Goal: Transaction & Acquisition: Subscribe to service/newsletter

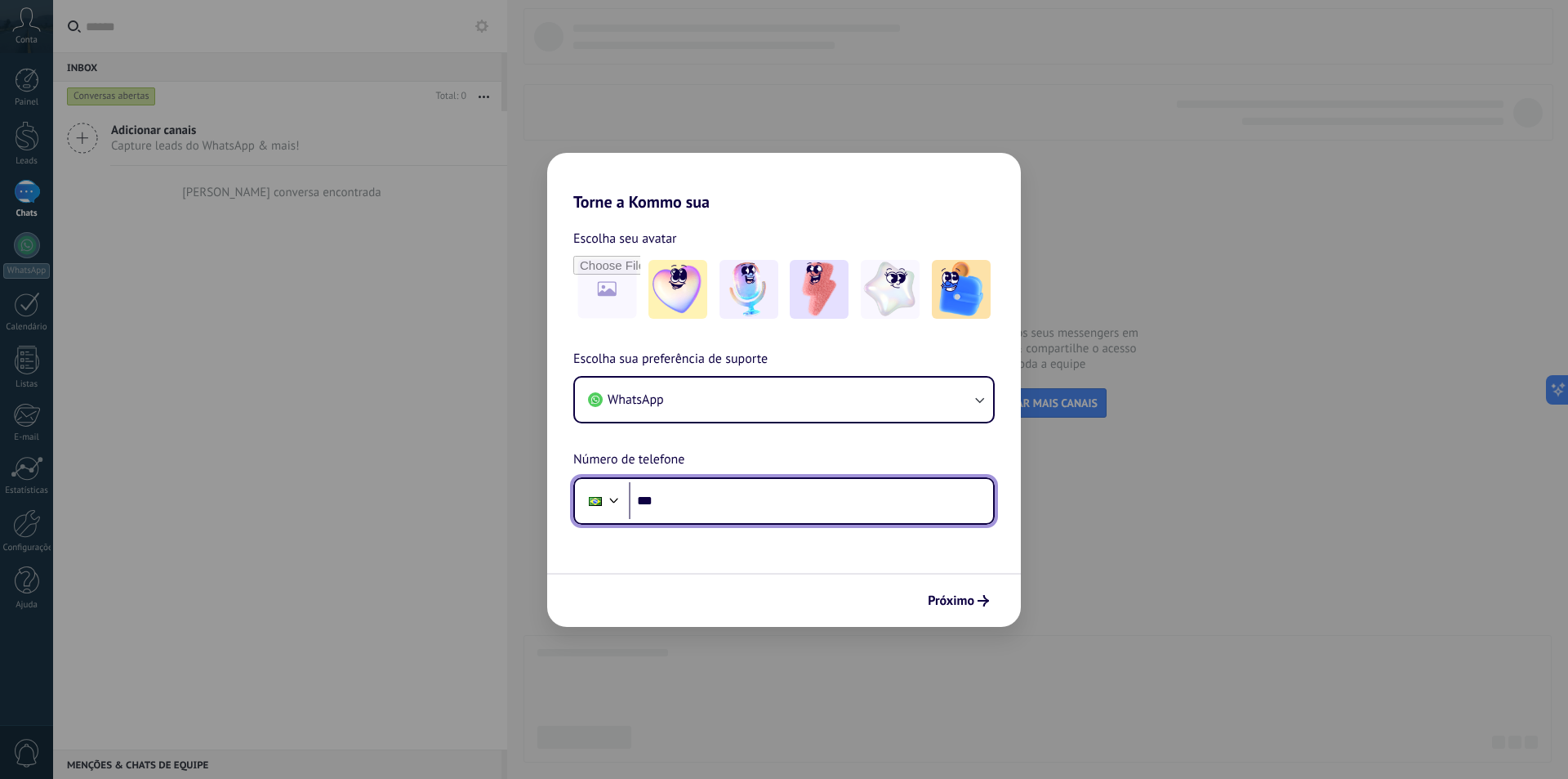
click at [741, 515] on input "***" at bounding box center [810, 500] width 364 height 37
click at [769, 486] on input "**********" at bounding box center [810, 500] width 364 height 37
type input "**********"
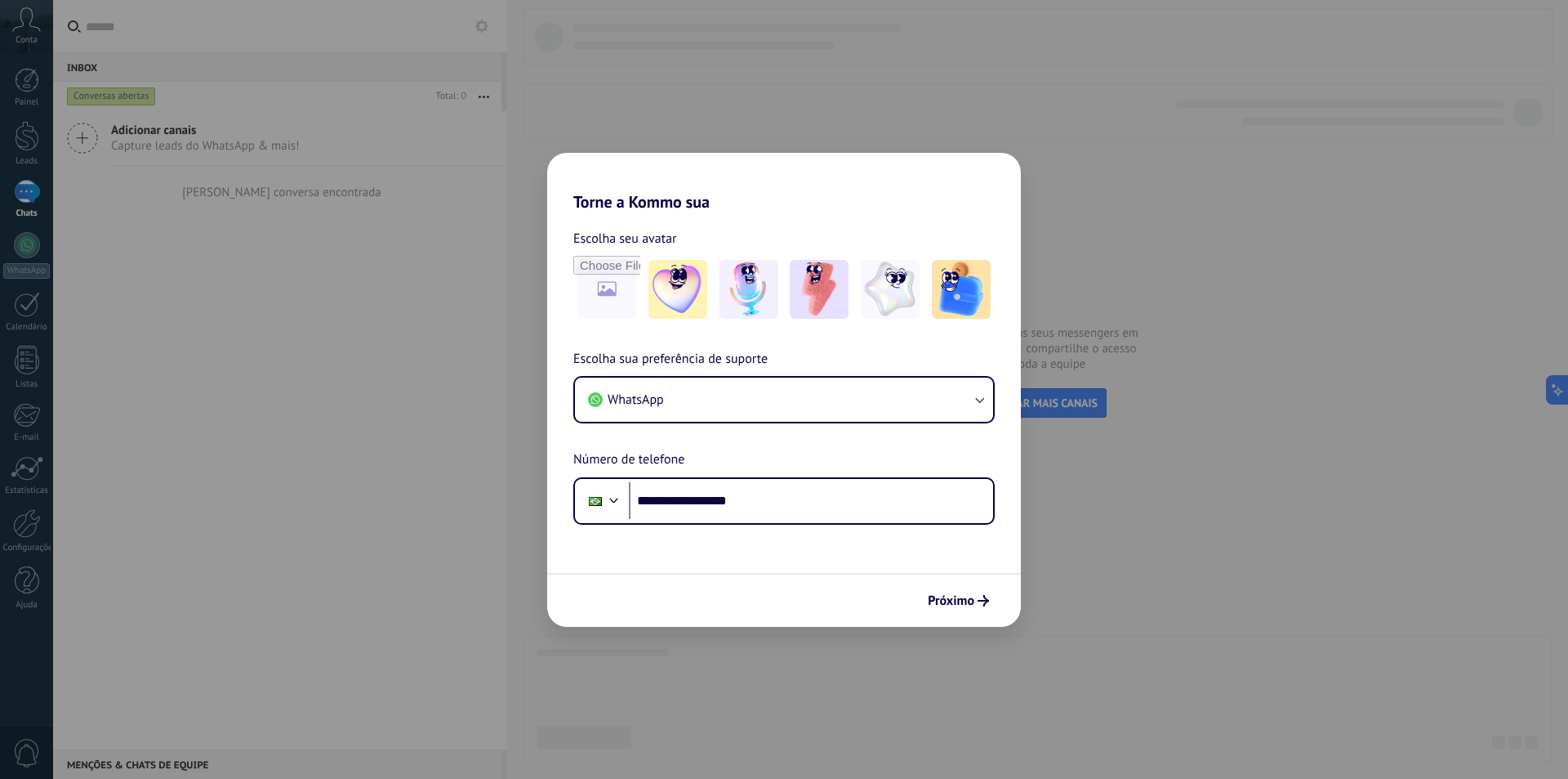
click at [954, 617] on div "Próximo" at bounding box center [784, 599] width 474 height 54
click at [967, 611] on button "Próximo" at bounding box center [957, 600] width 75 height 28
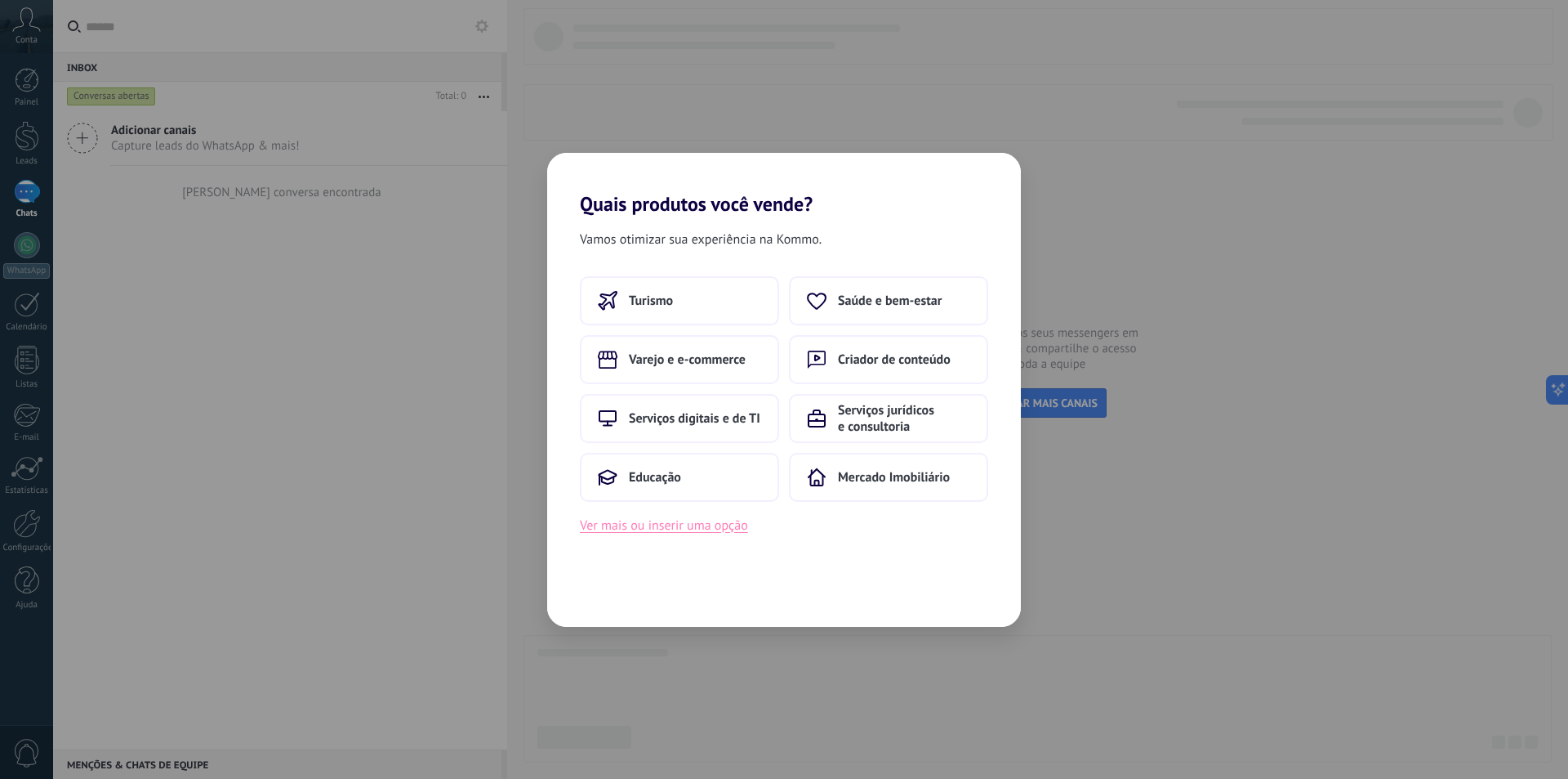
click at [731, 533] on button "Ver mais ou inserir uma opção" at bounding box center [664, 526] width 168 height 21
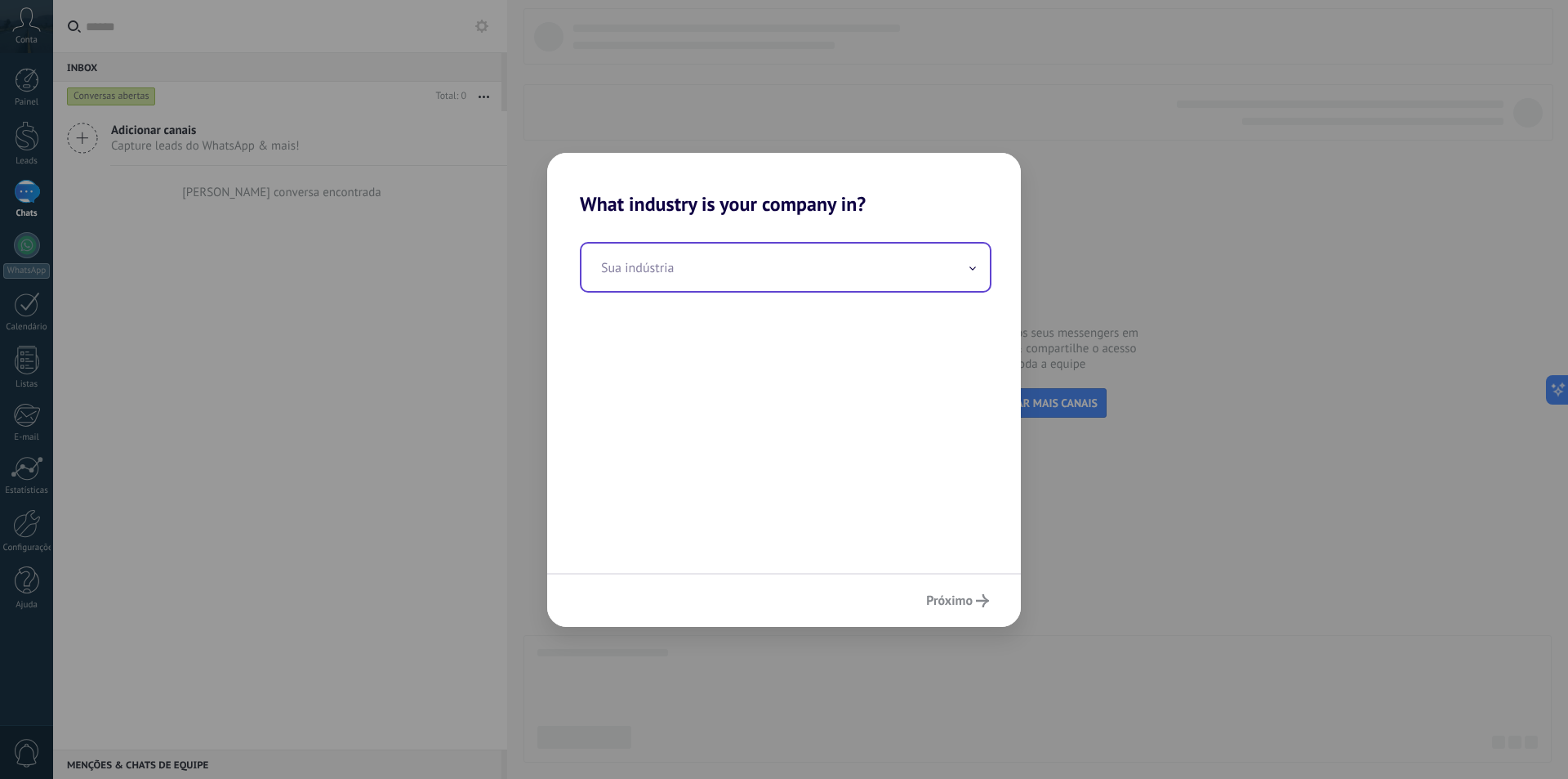
click at [720, 277] on input "text" at bounding box center [785, 268] width 408 height 48
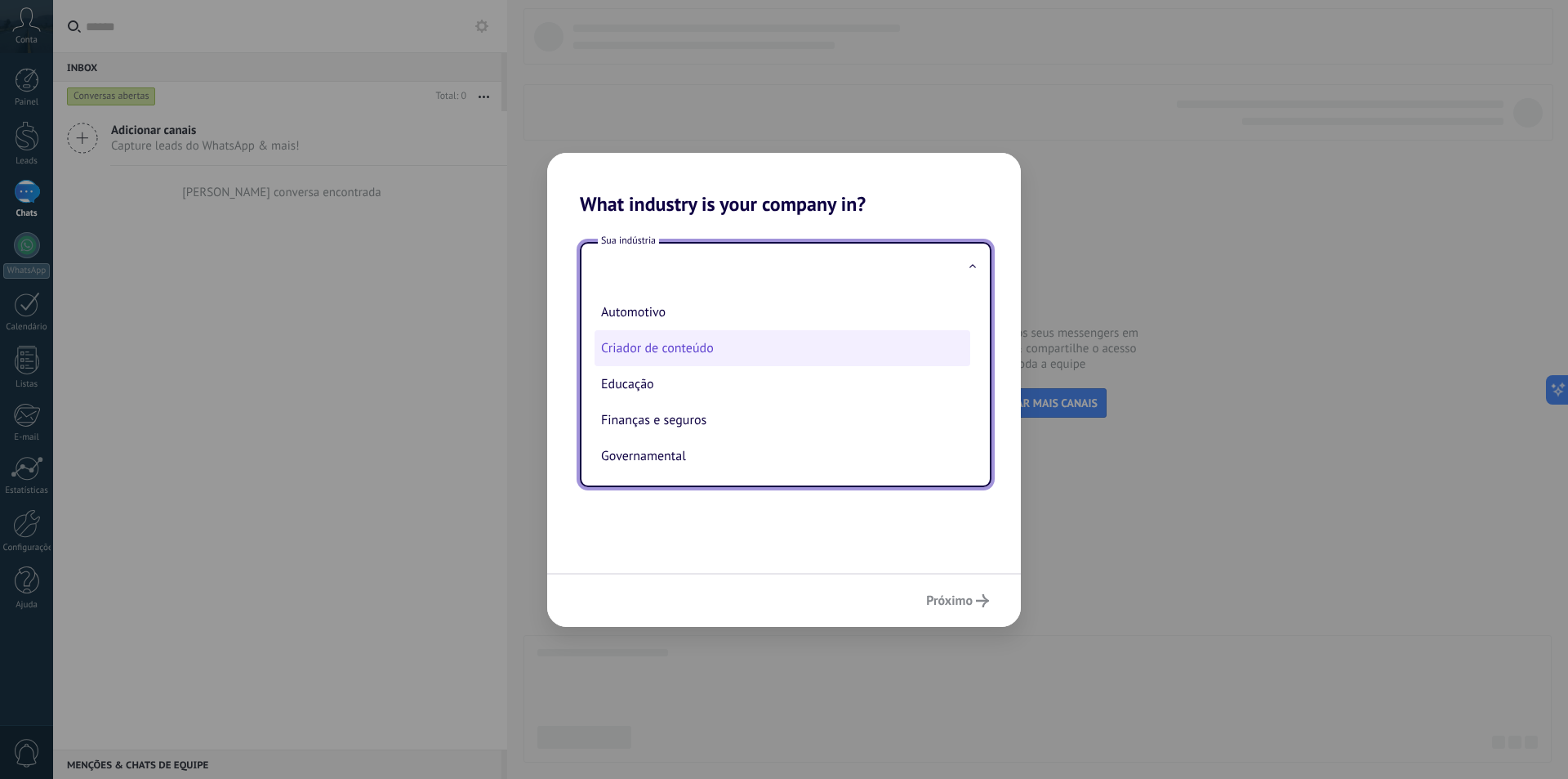
click at [693, 364] on li "Criador de conteúdo" at bounding box center [782, 348] width 376 height 36
type input "**********"
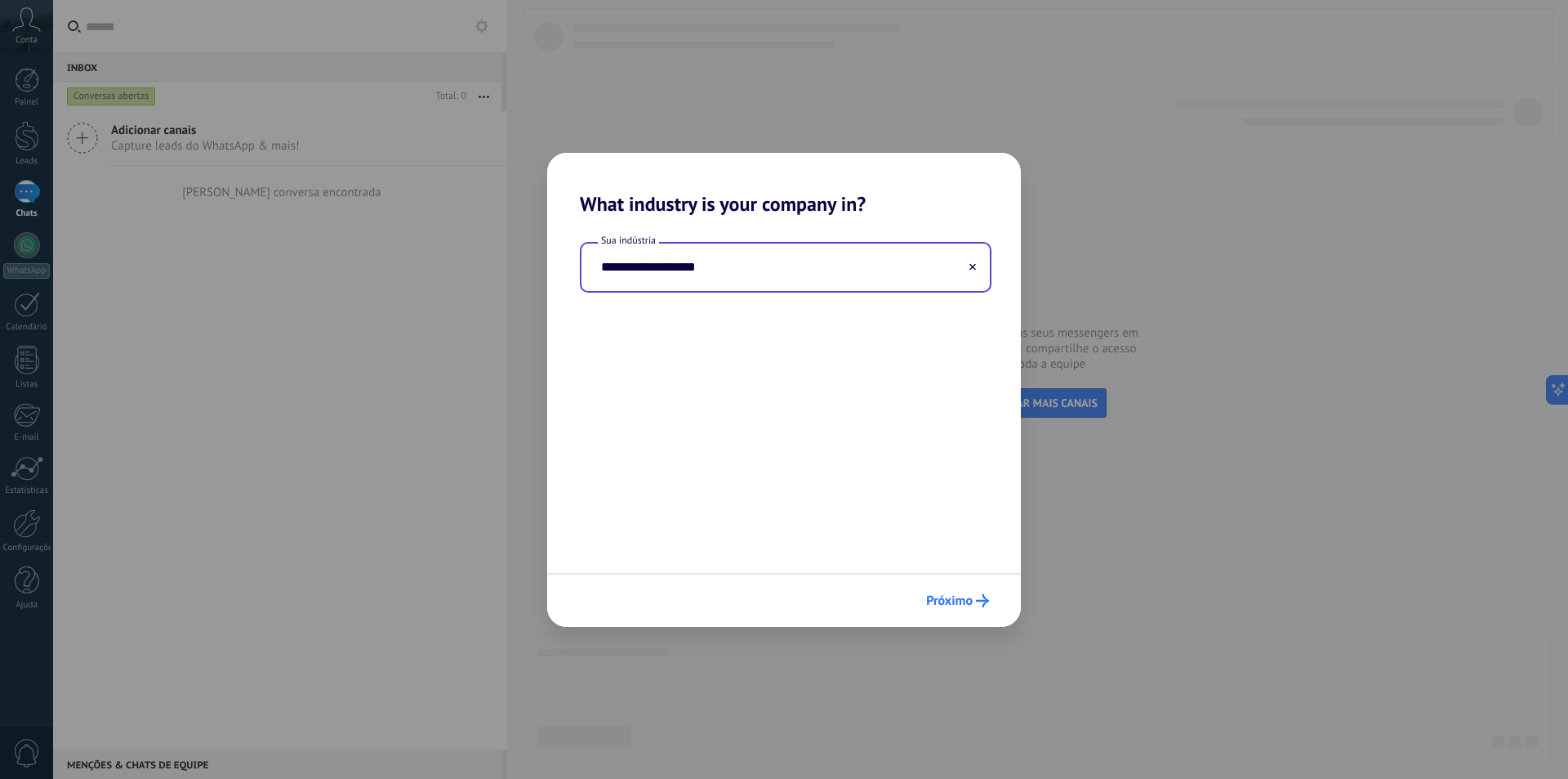
click at [945, 601] on span "Próximo" at bounding box center [949, 600] width 47 height 11
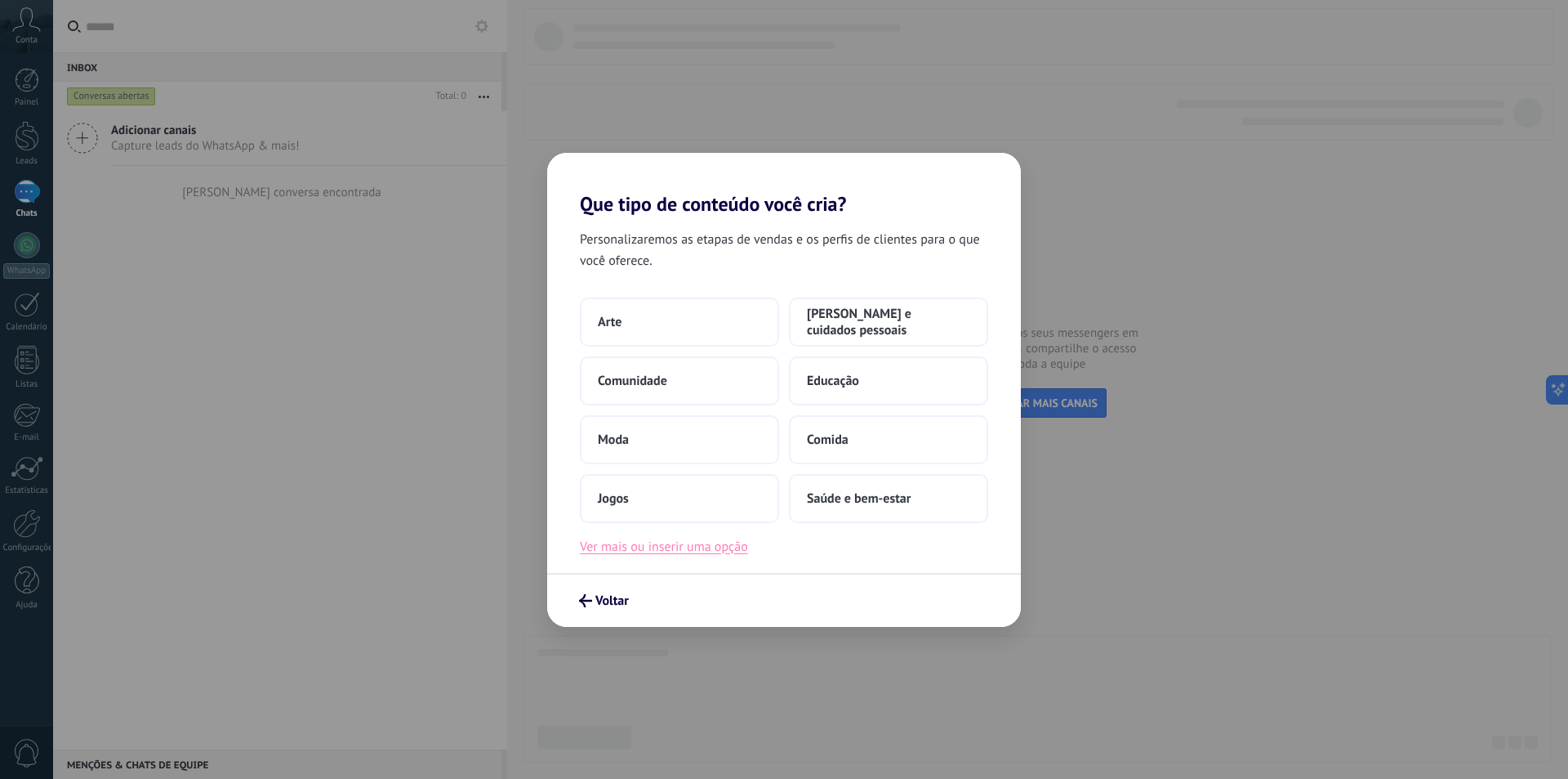
click at [712, 548] on button "Ver mais ou inserir uma opção" at bounding box center [664, 547] width 168 height 21
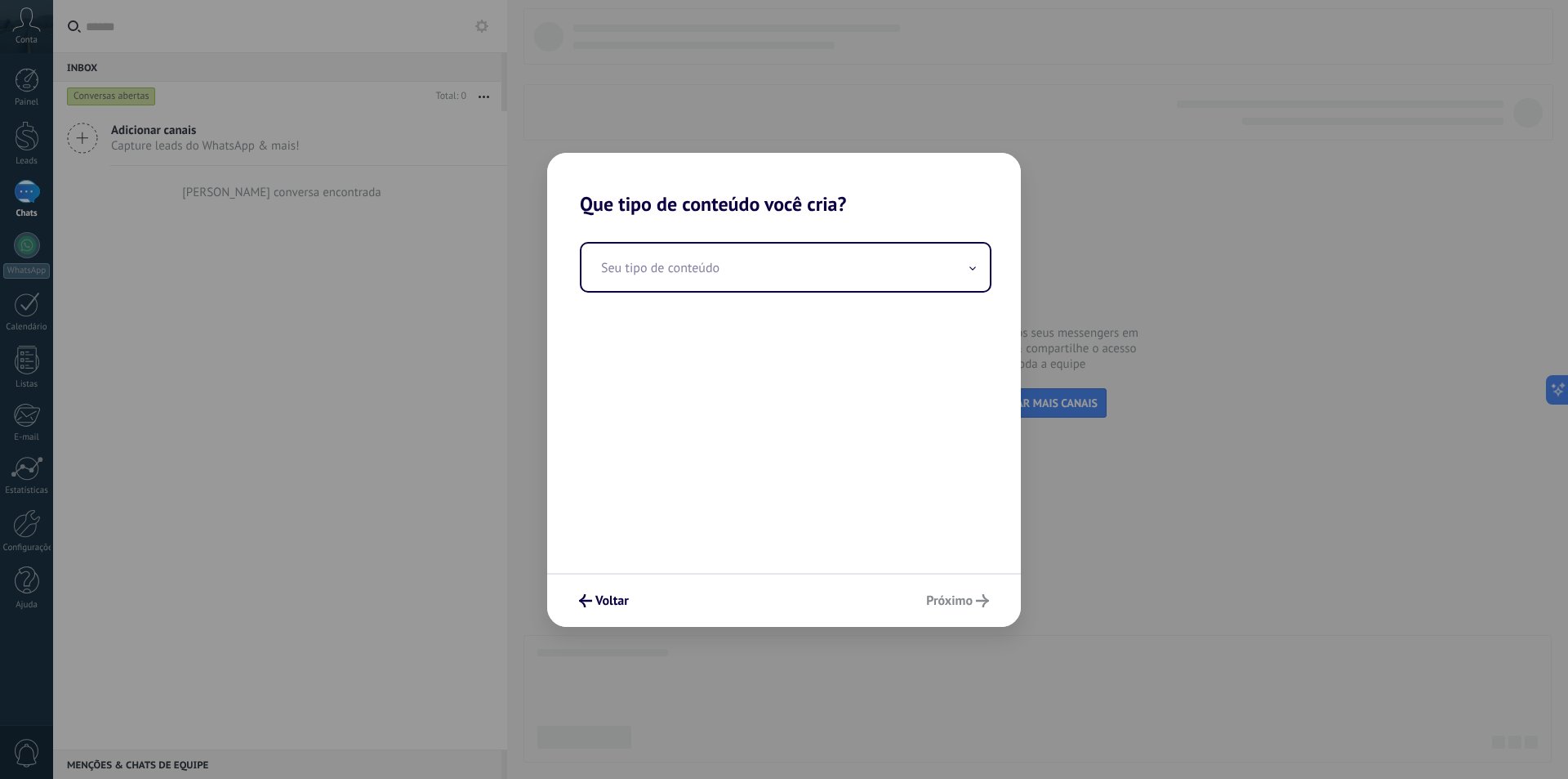
click at [721, 295] on div "Seu tipo de conteúdo" at bounding box center [784, 395] width 474 height 357
click at [722, 272] on input "text" at bounding box center [785, 268] width 408 height 48
type input "*"
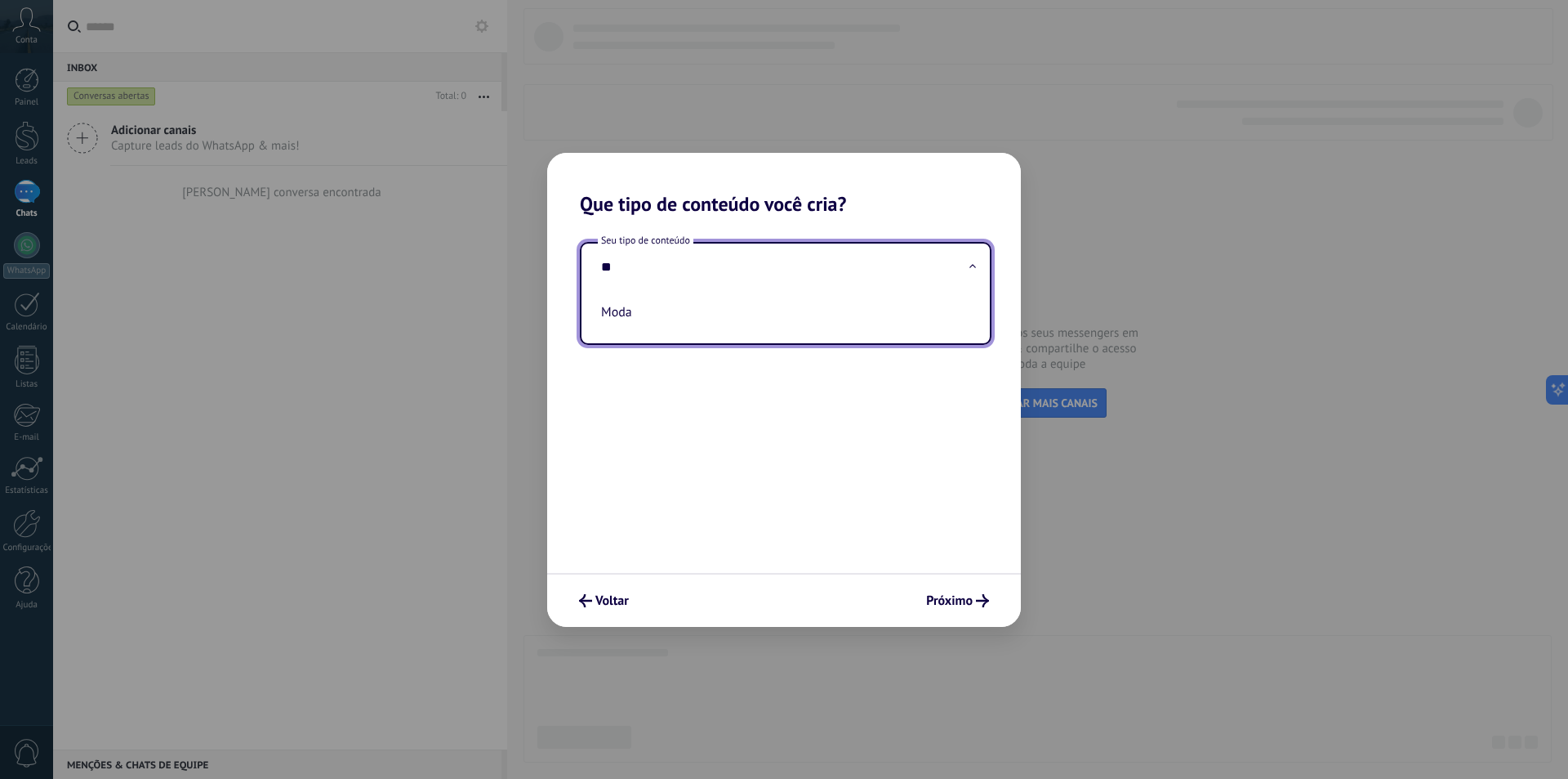
type input "*"
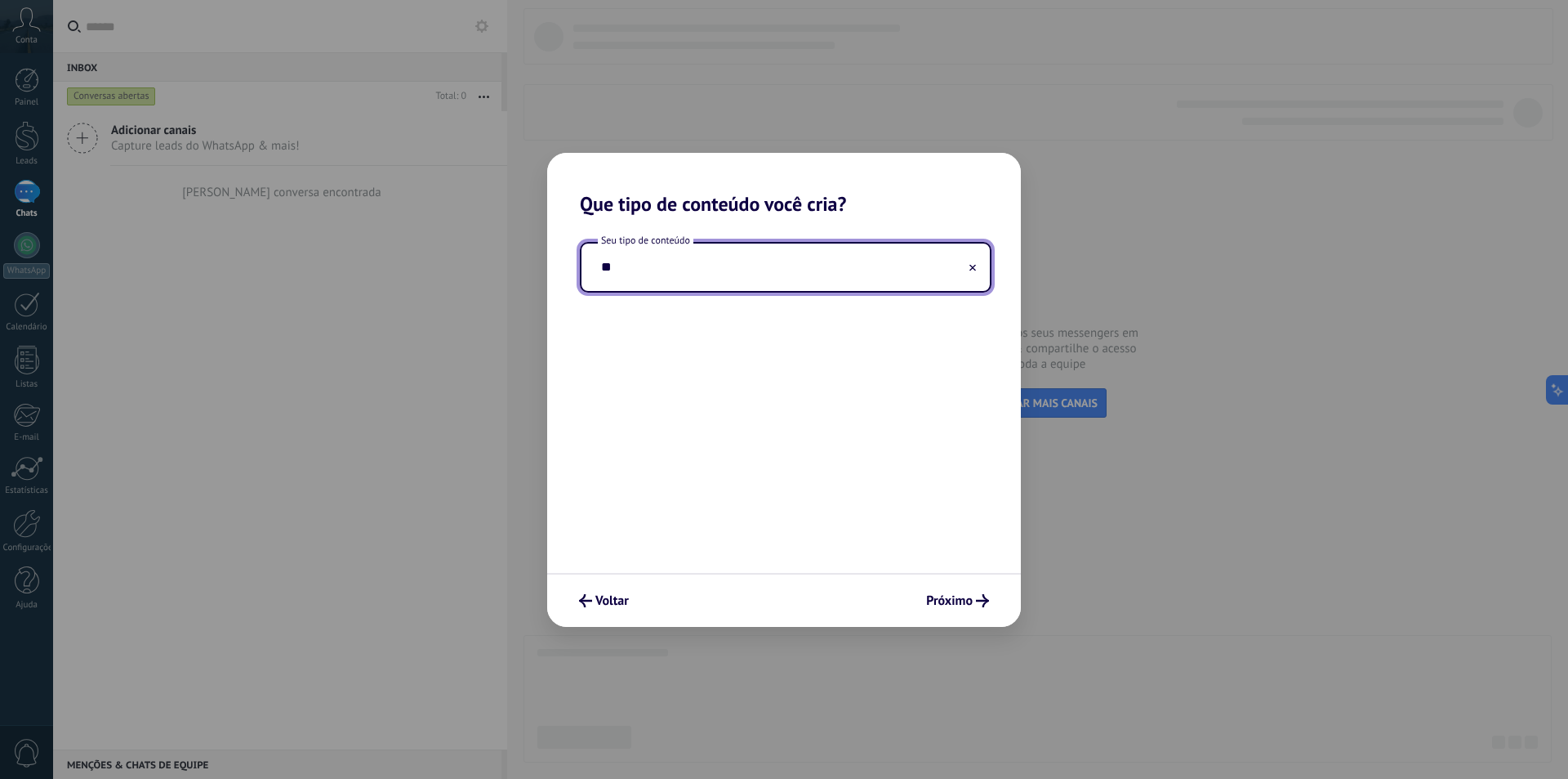
type input "*"
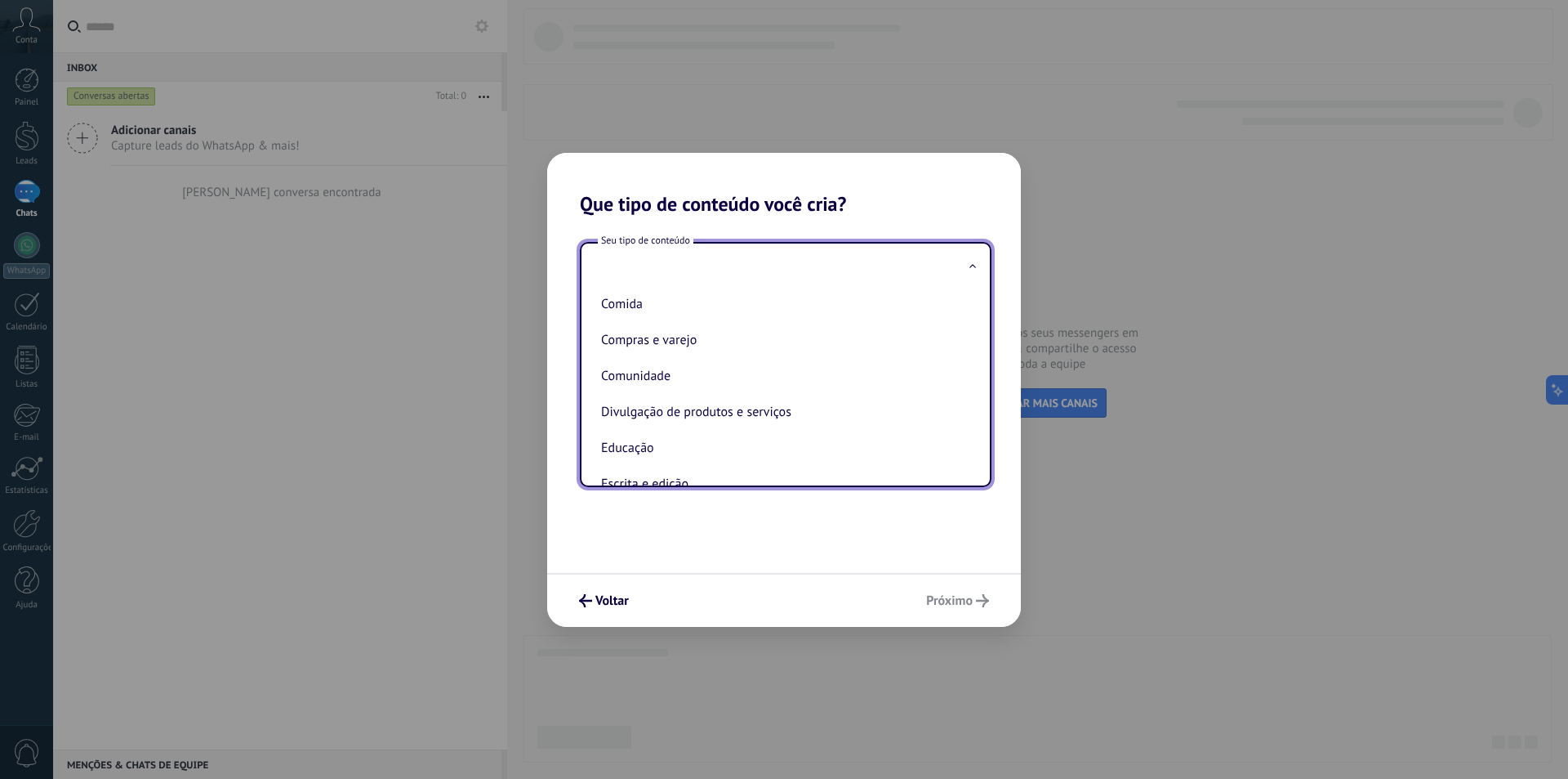
scroll to position [162, 0]
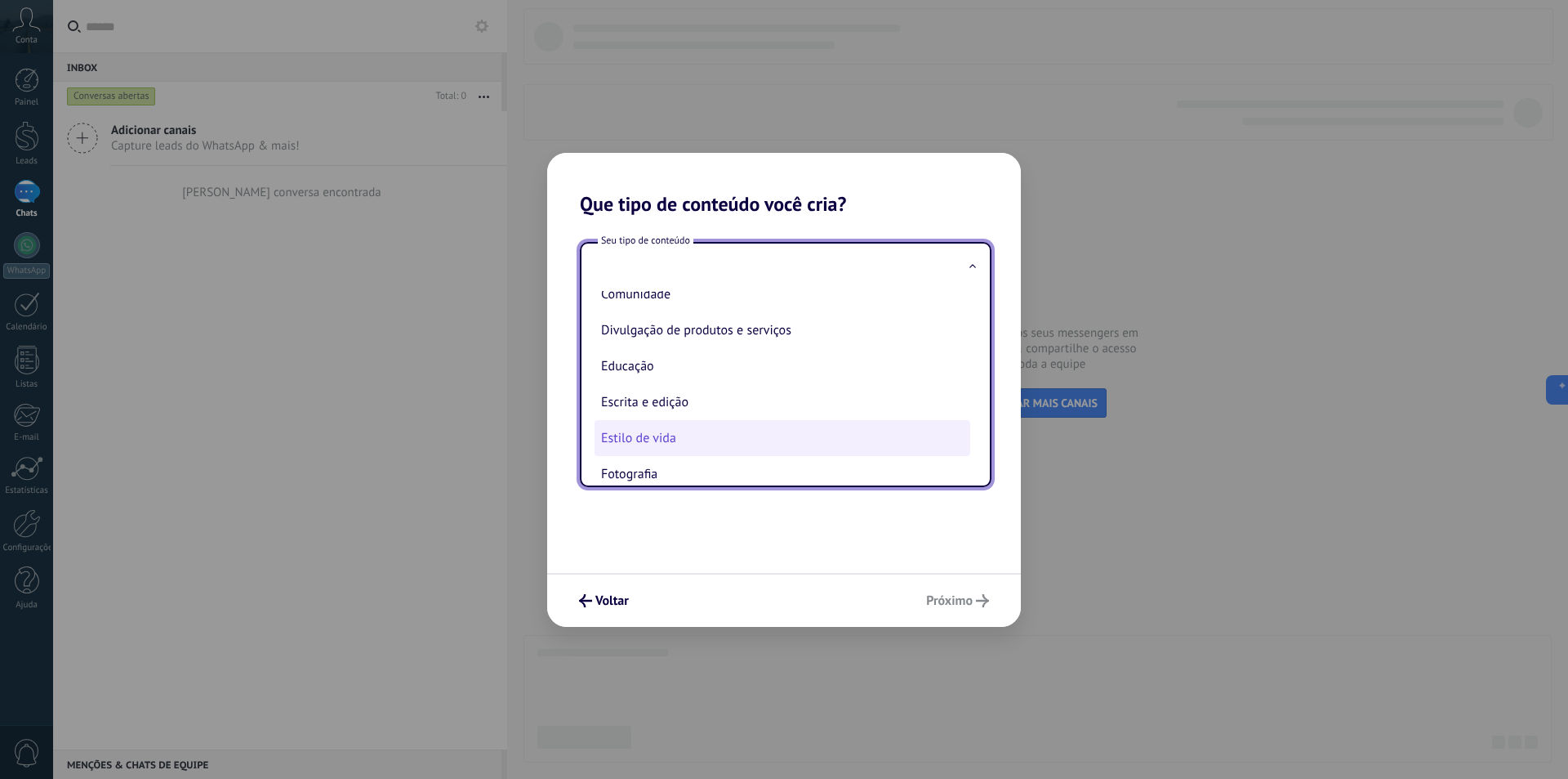
click at [647, 434] on li "Estilo de vida" at bounding box center [782, 438] width 376 height 36
type input "**********"
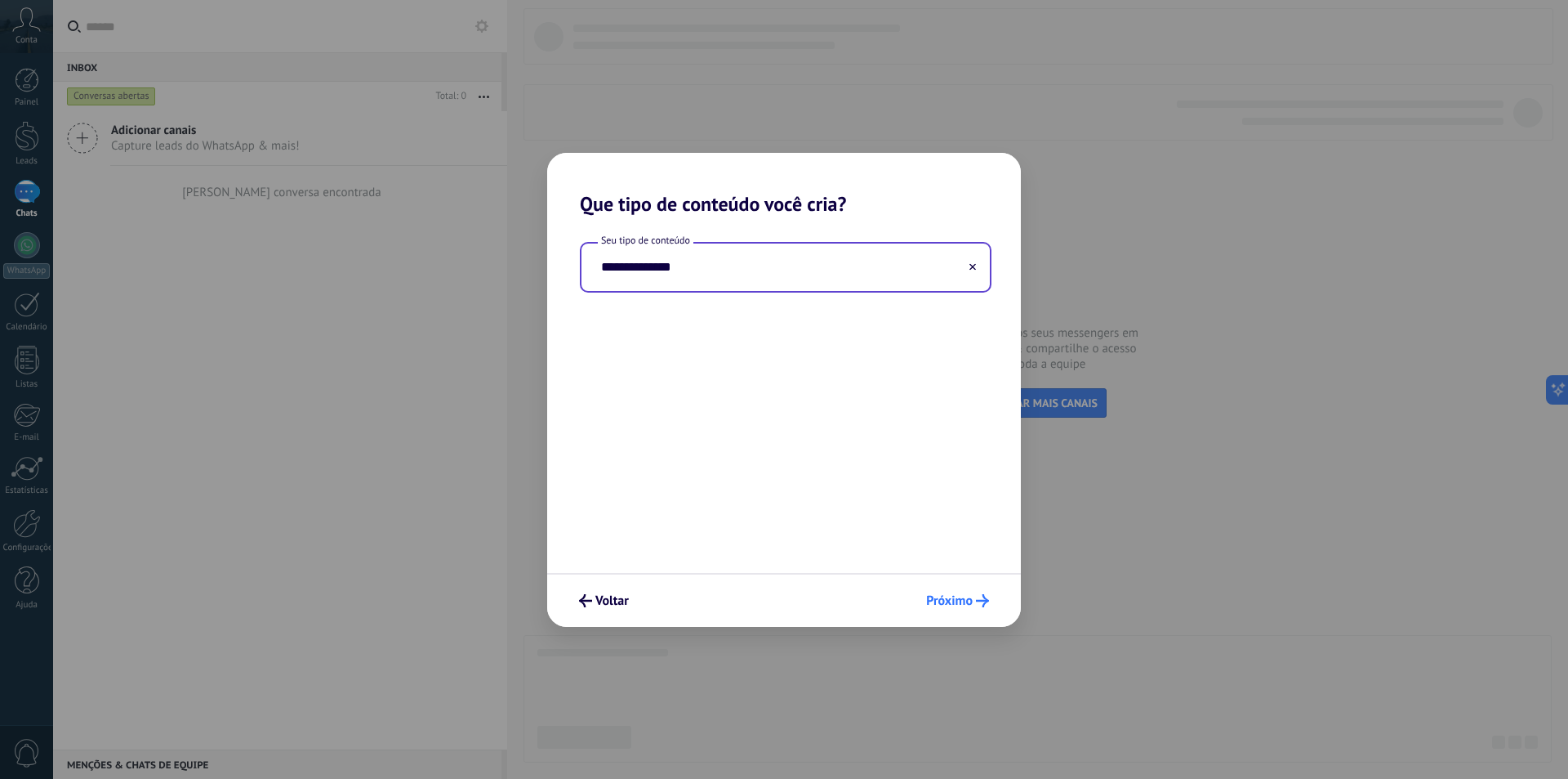
click at [961, 606] on span "Próximo" at bounding box center [949, 600] width 47 height 11
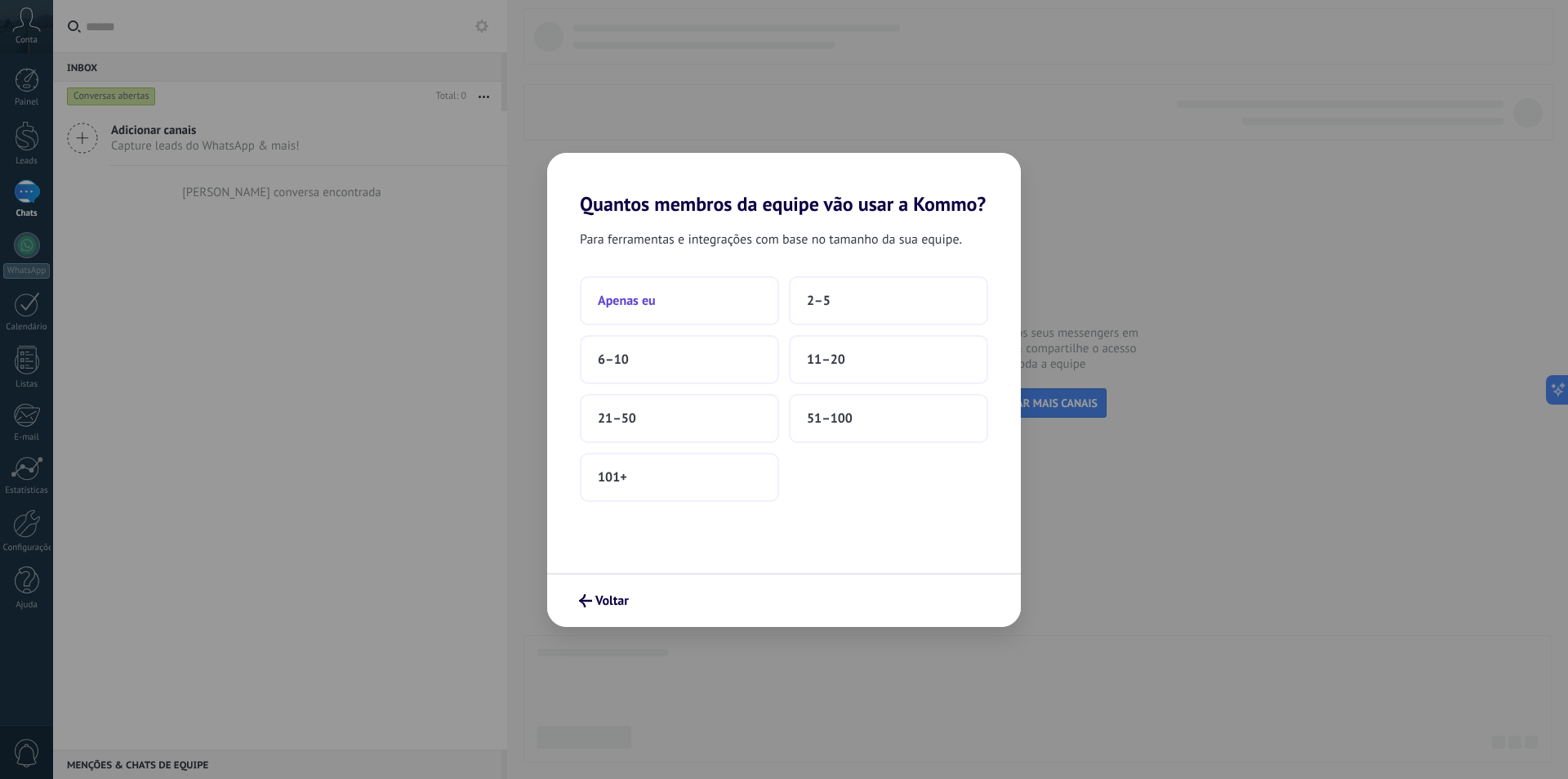
click at [599, 305] on span "Apenas eu" at bounding box center [627, 300] width 58 height 16
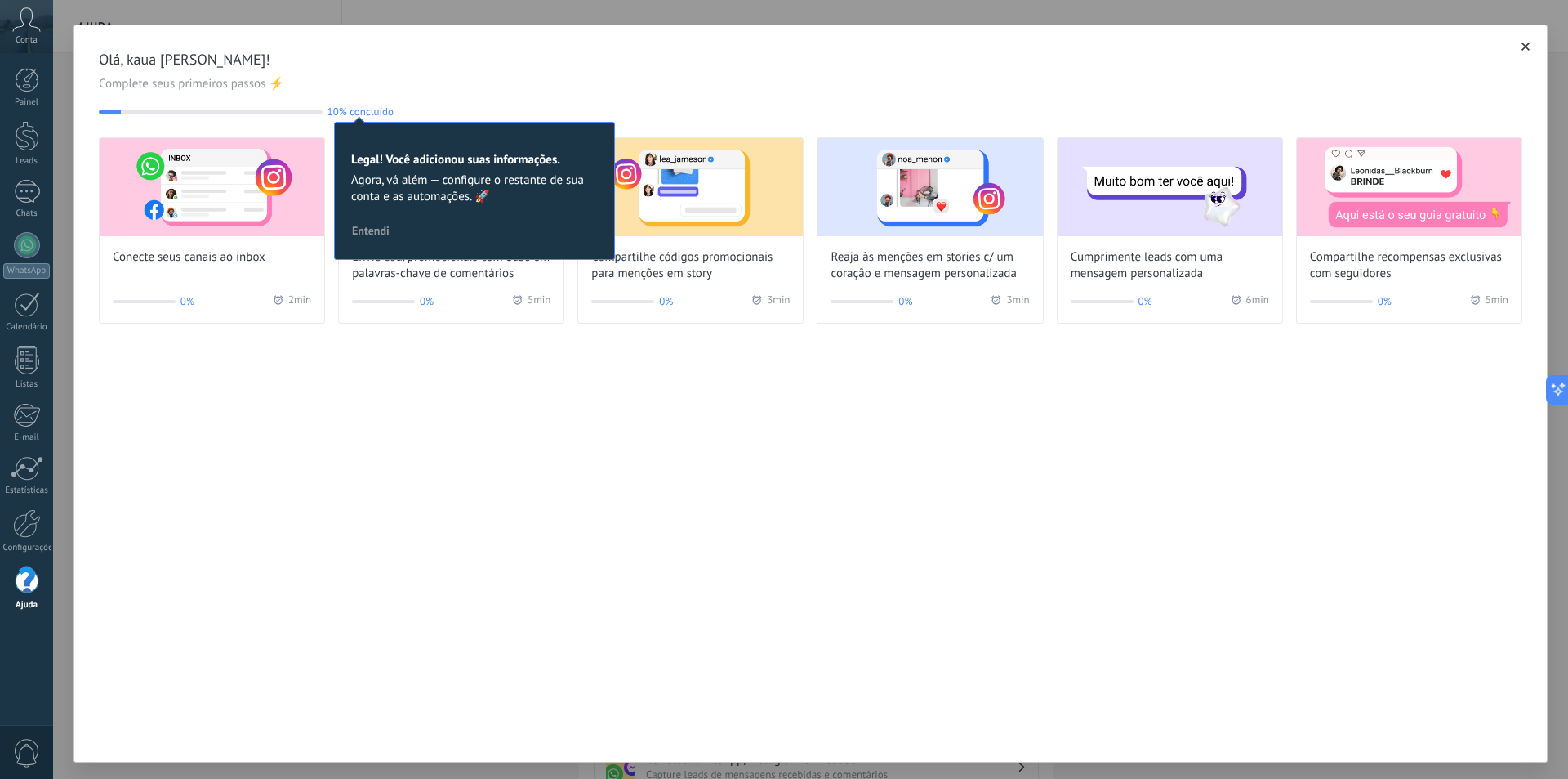
click at [363, 225] on span "Entendi" at bounding box center [370, 230] width 37 height 11
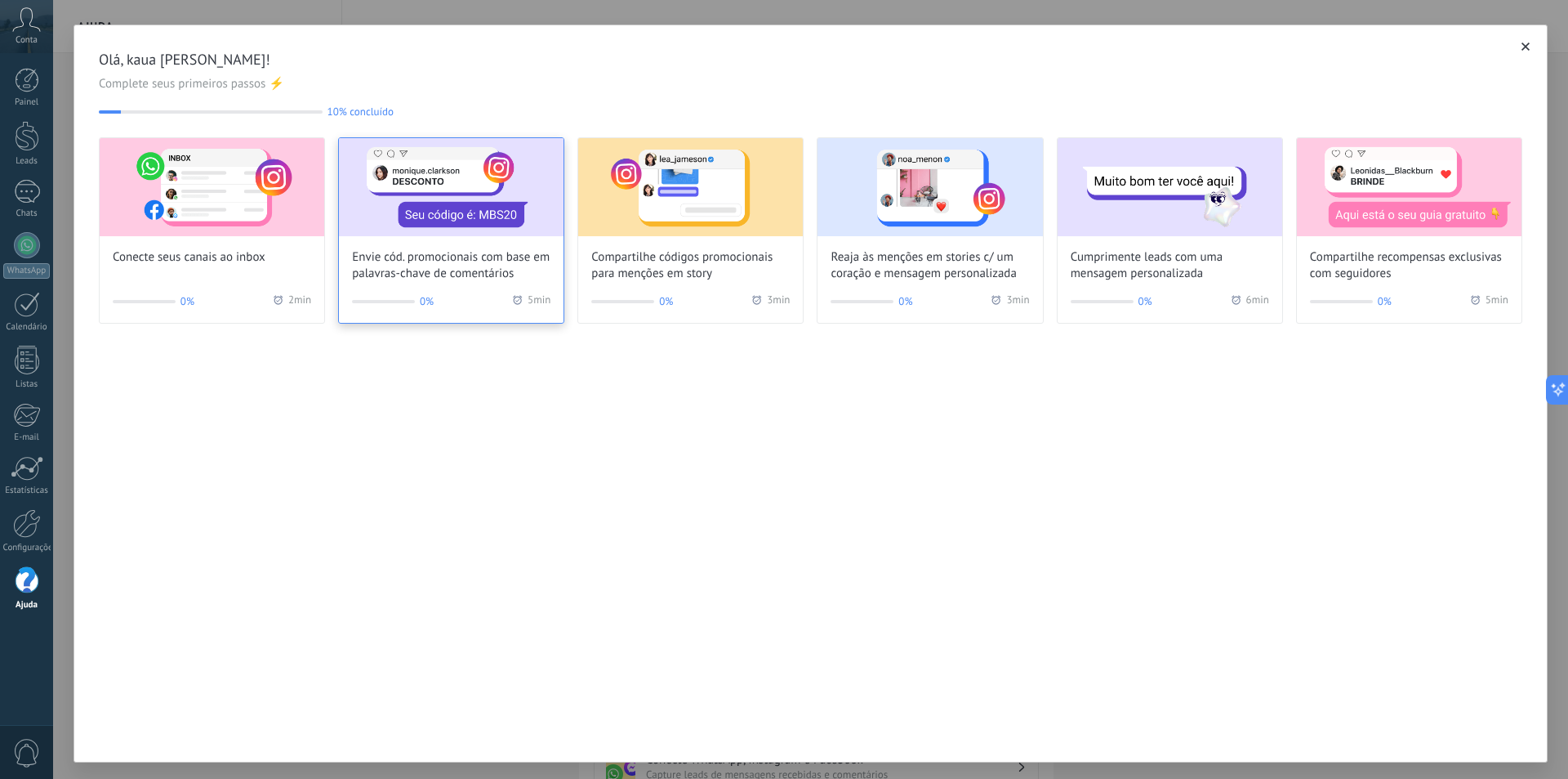
click at [426, 227] on img at bounding box center [451, 186] width 225 height 98
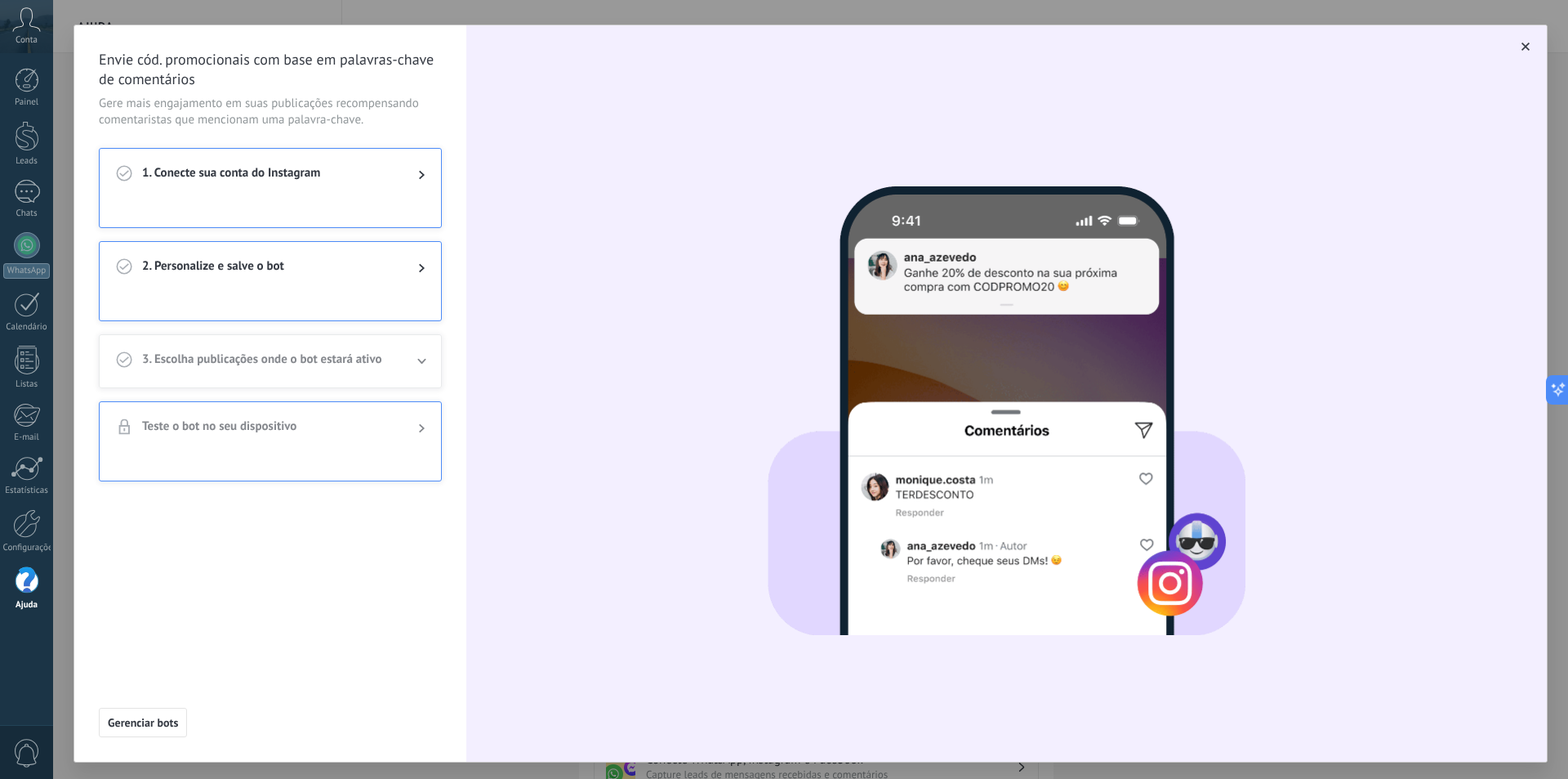
click at [335, 181] on span "1. Conecte sua conta do Instagram" at bounding box center [268, 175] width 250 height 20
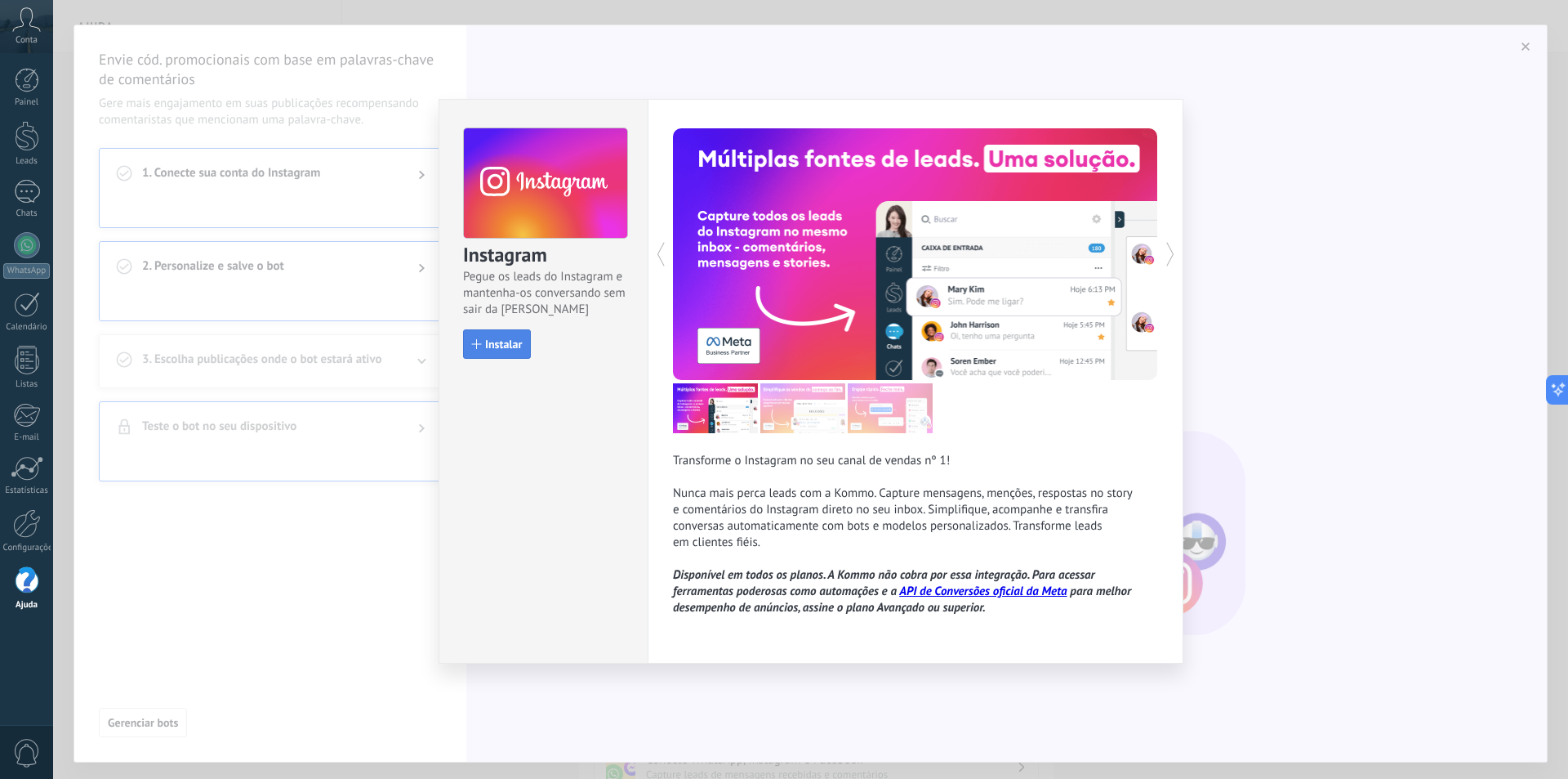
click at [494, 346] on span "Instalar" at bounding box center [504, 344] width 36 height 11
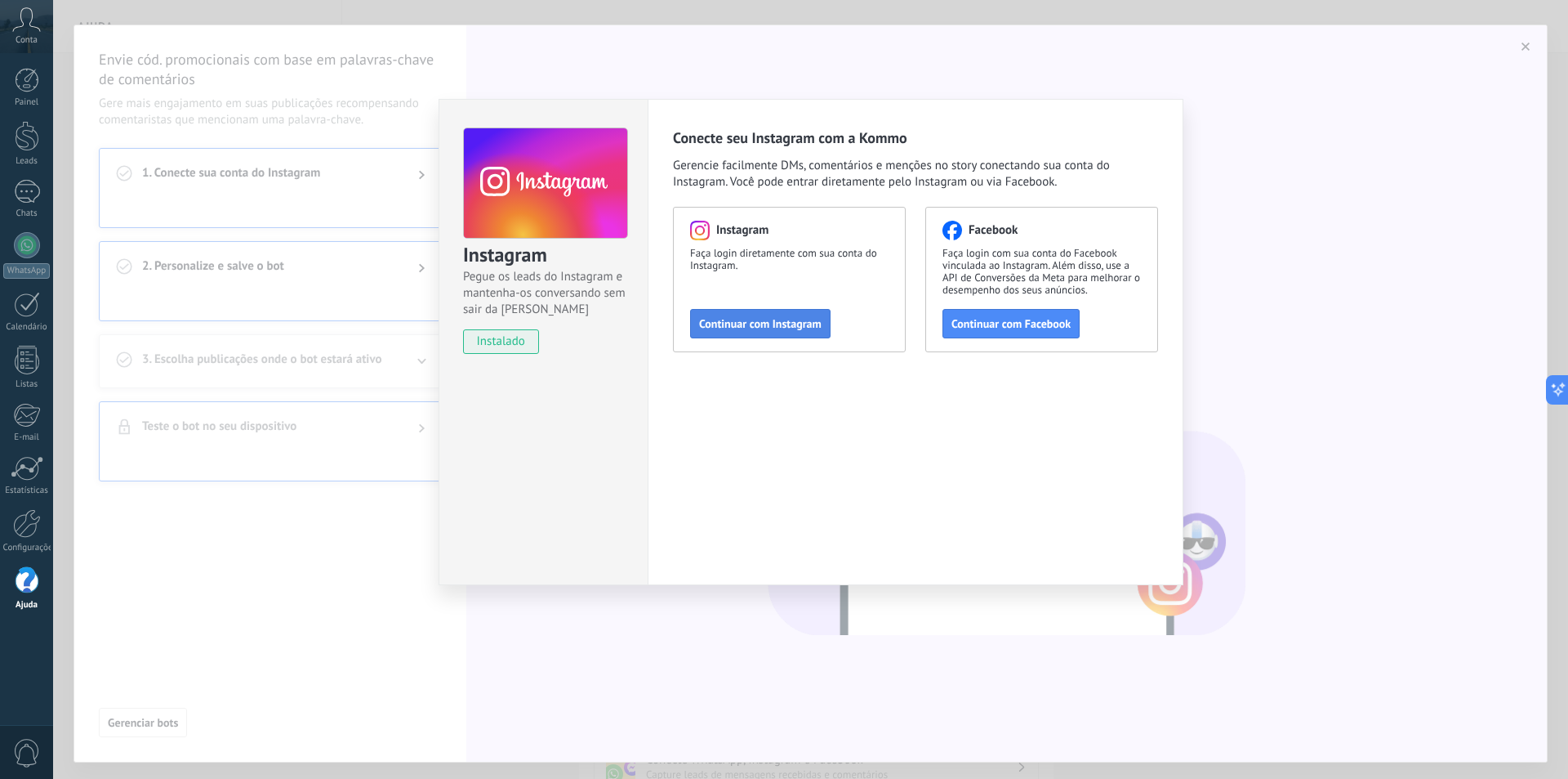
click at [796, 322] on span "Continuar com Instagram" at bounding box center [761, 324] width 122 height 11
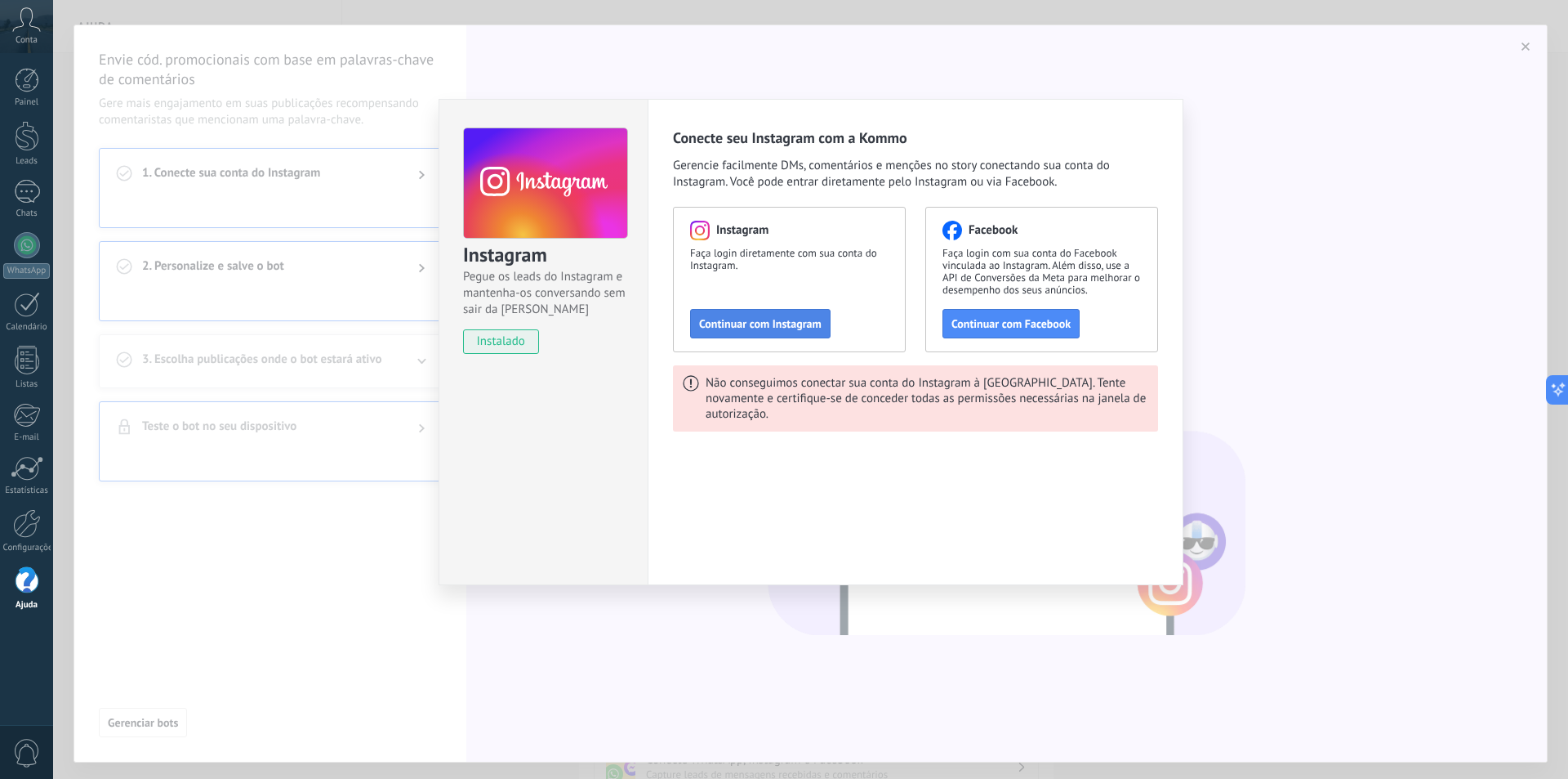
click at [724, 315] on button "Continuar com Instagram" at bounding box center [760, 323] width 140 height 30
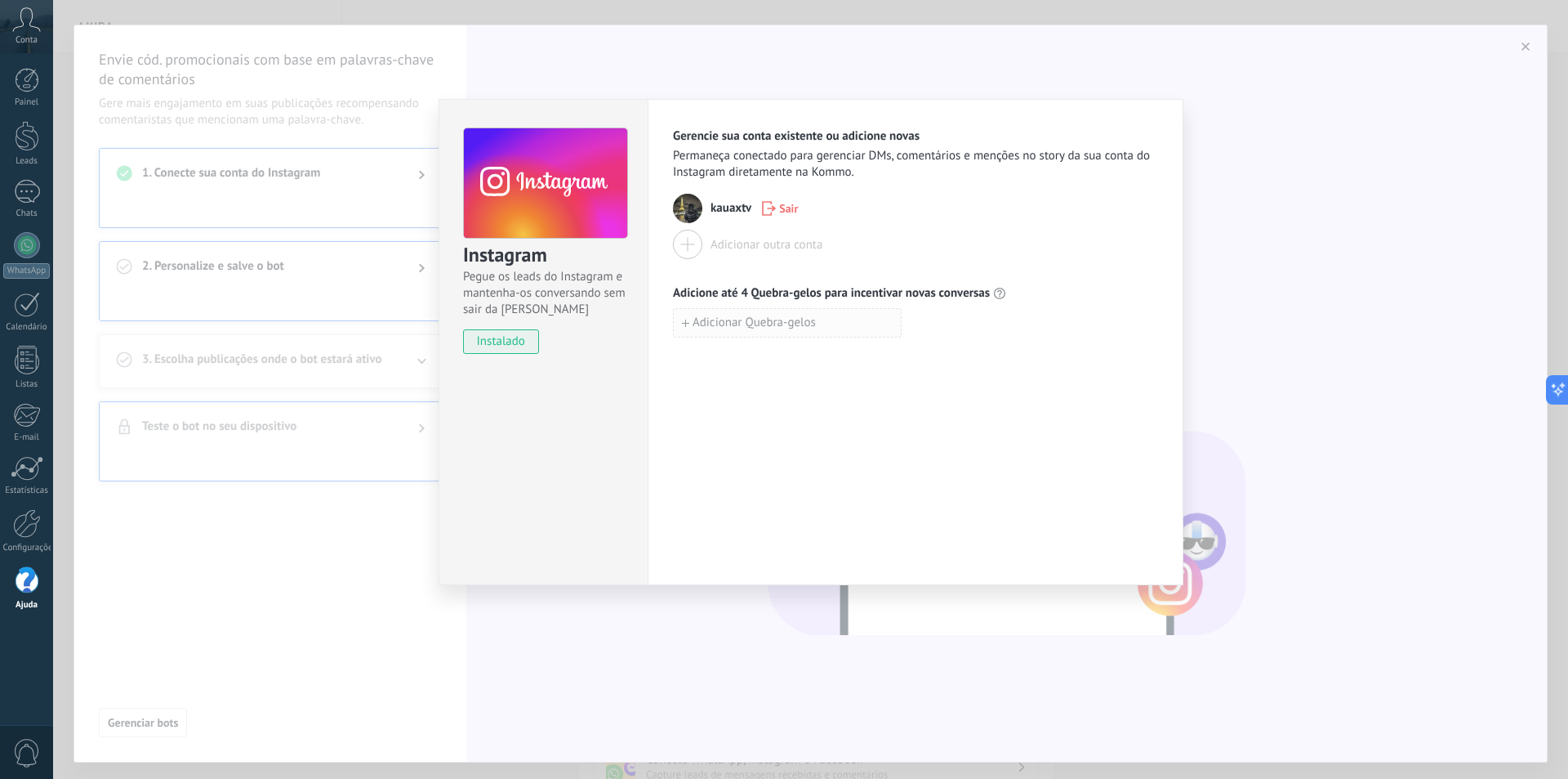
click at [826, 326] on button "Adicionar Quebra-gelos" at bounding box center [786, 322] width 228 height 30
click at [826, 326] on input at bounding box center [787, 321] width 227 height 26
click at [553, 443] on div "Instagram Pegue os leads do Instagram e mantenha-os conversando sem sair da Kom…" at bounding box center [543, 341] width 209 height 487
drag, startPoint x: 0, startPoint y: 384, endPoint x: 9, endPoint y: 369, distance: 17.5
click at [1, 384] on link "Listas" at bounding box center [27, 368] width 54 height 44
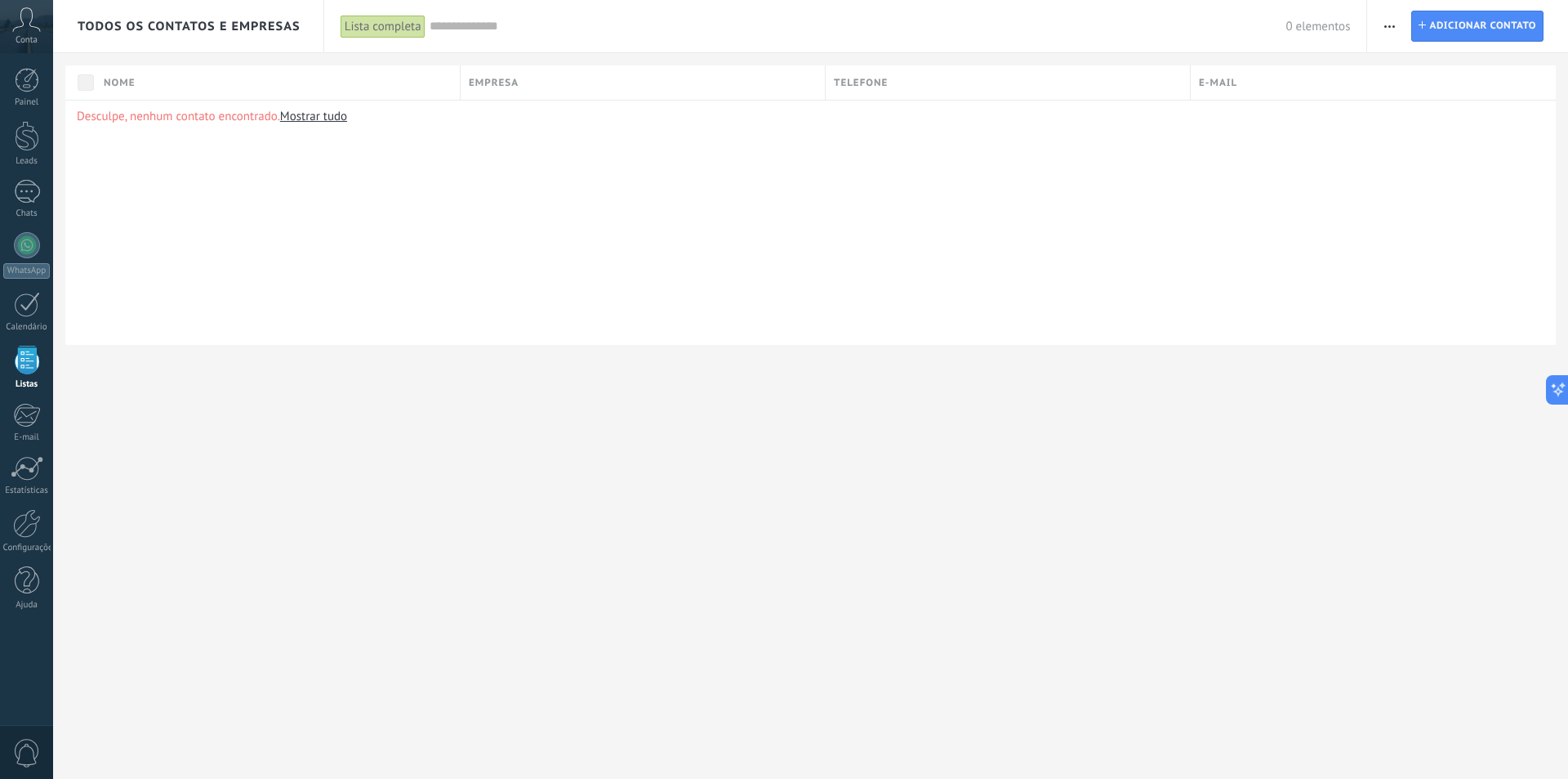
click at [30, 38] on span "Conta" at bounding box center [26, 40] width 22 height 11
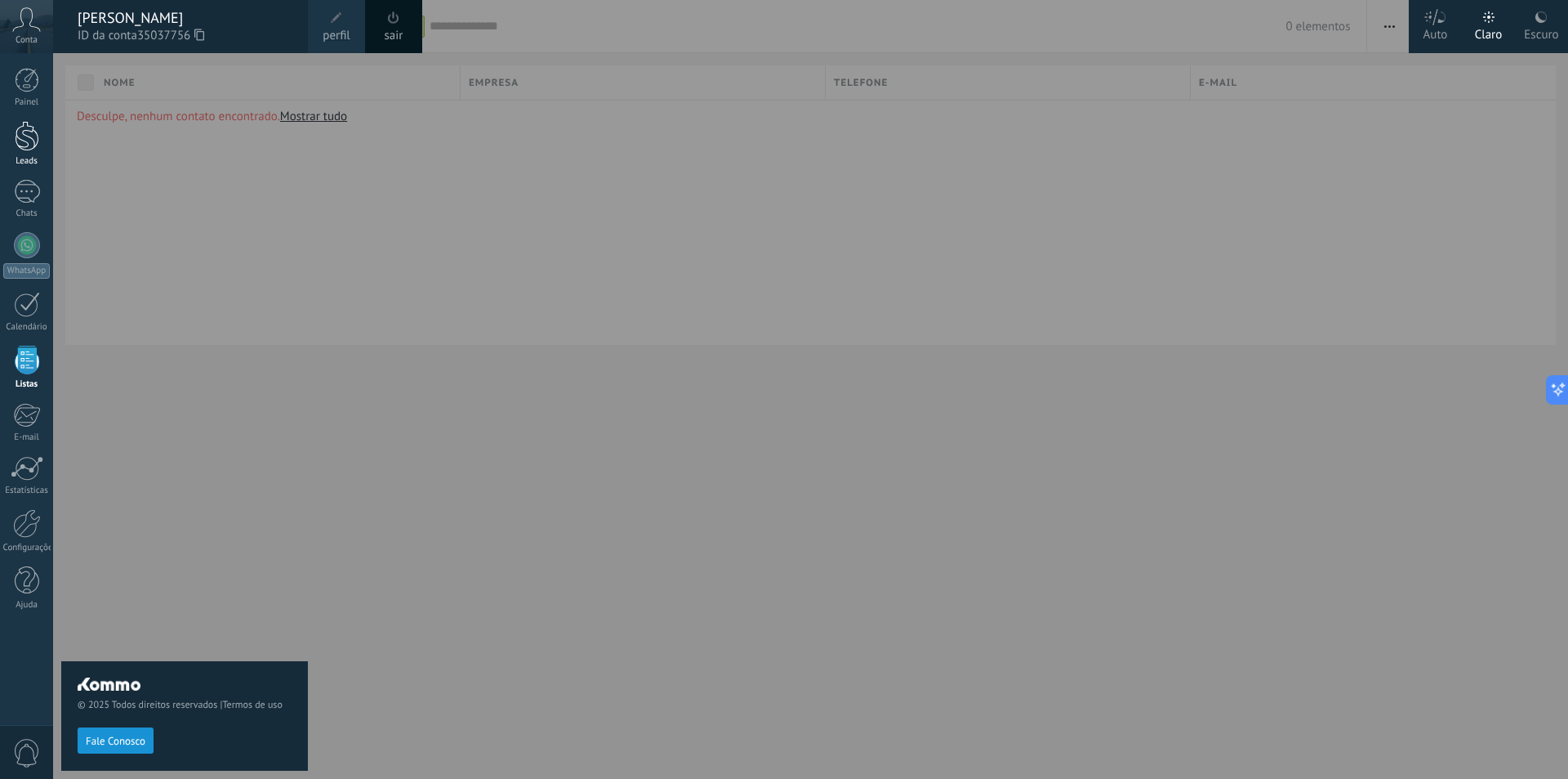
click at [30, 155] on link "Leads" at bounding box center [27, 144] width 54 height 46
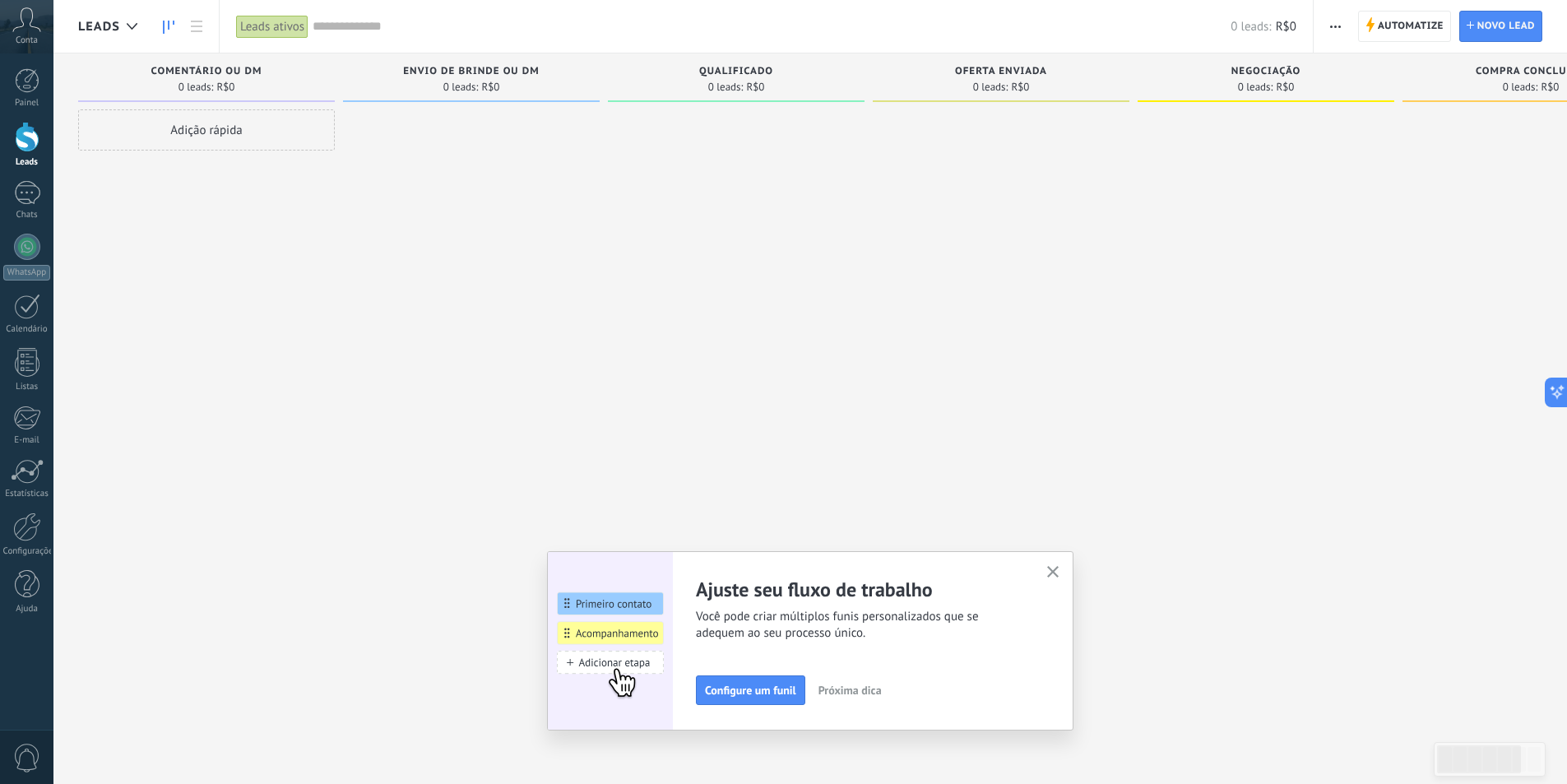
click at [1045, 566] on div "Ajuste seu fluxo de trabalho Você pode criar múltiplos funis personalizados que…" at bounding box center [809, 641] width 527 height 179
click at [1018, 564] on div "Ajuste seu fluxo de trabalho Você pode criar múltiplos funis personalizados que…" at bounding box center [809, 641] width 527 height 179
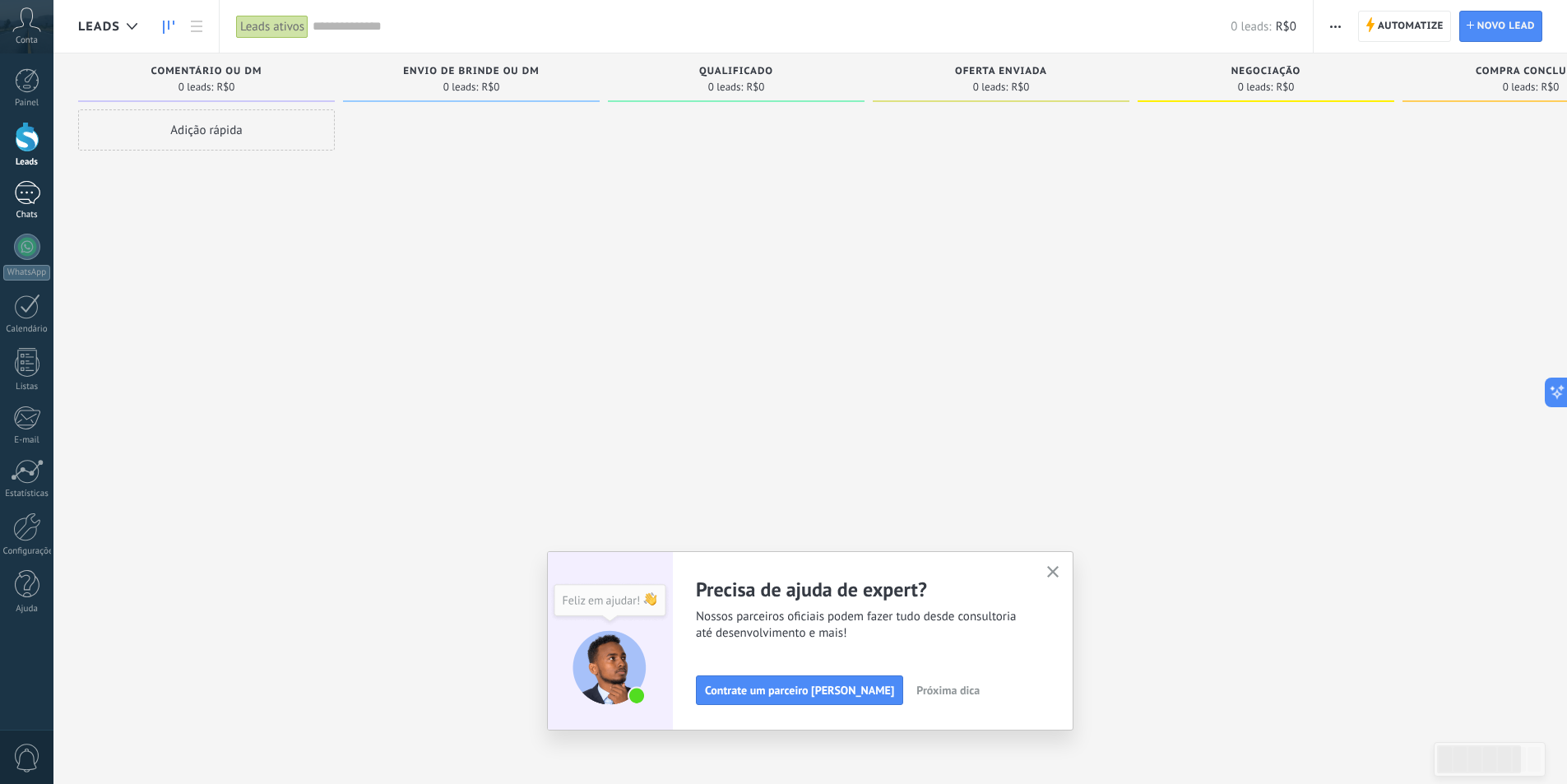
click at [22, 187] on div at bounding box center [27, 192] width 26 height 24
